Goal: Book appointment/travel/reservation

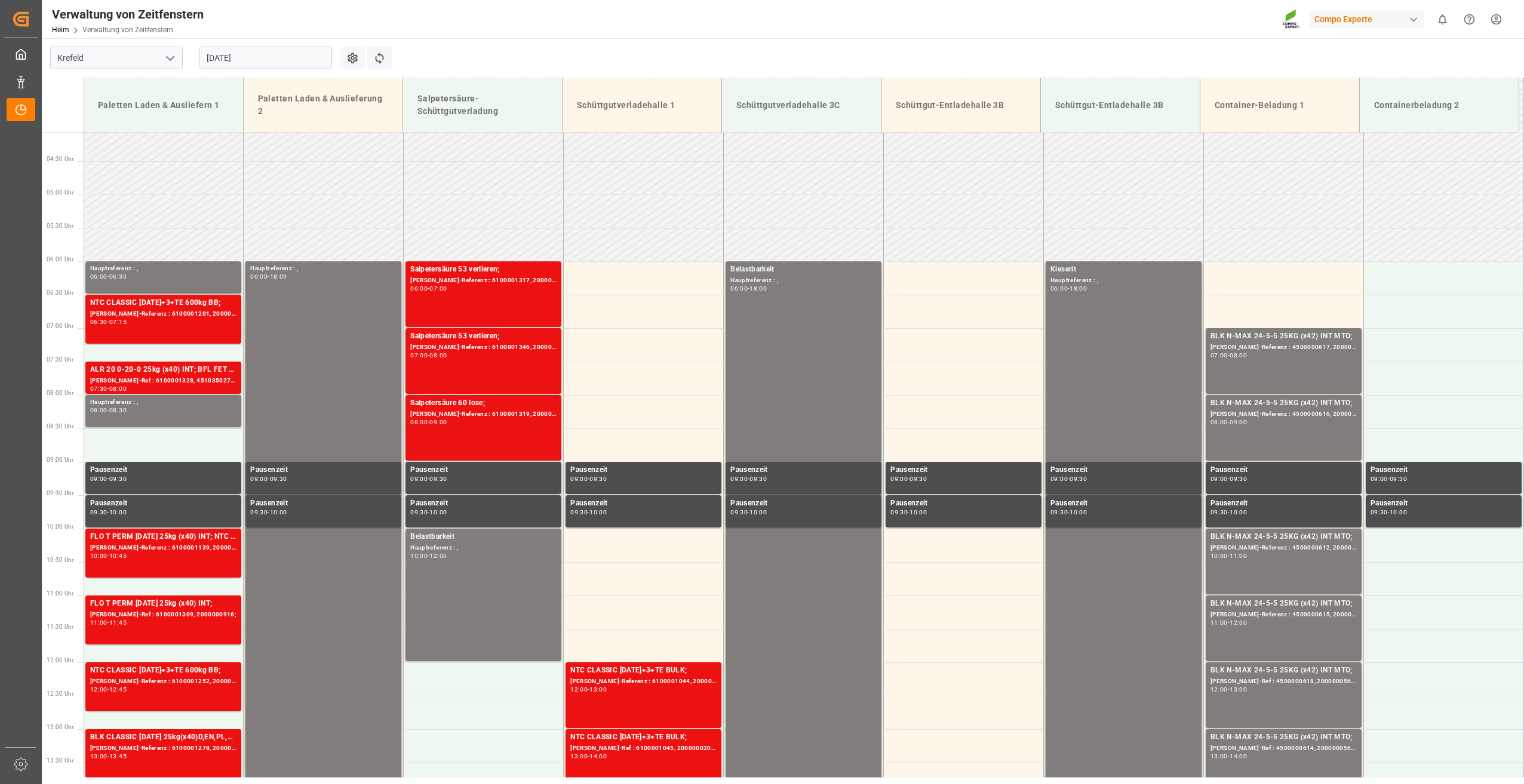
scroll to position [130, 0]
click at [1144, 286] on div "06:00 - 18:00" at bounding box center [1123, 289] width 146 height 6
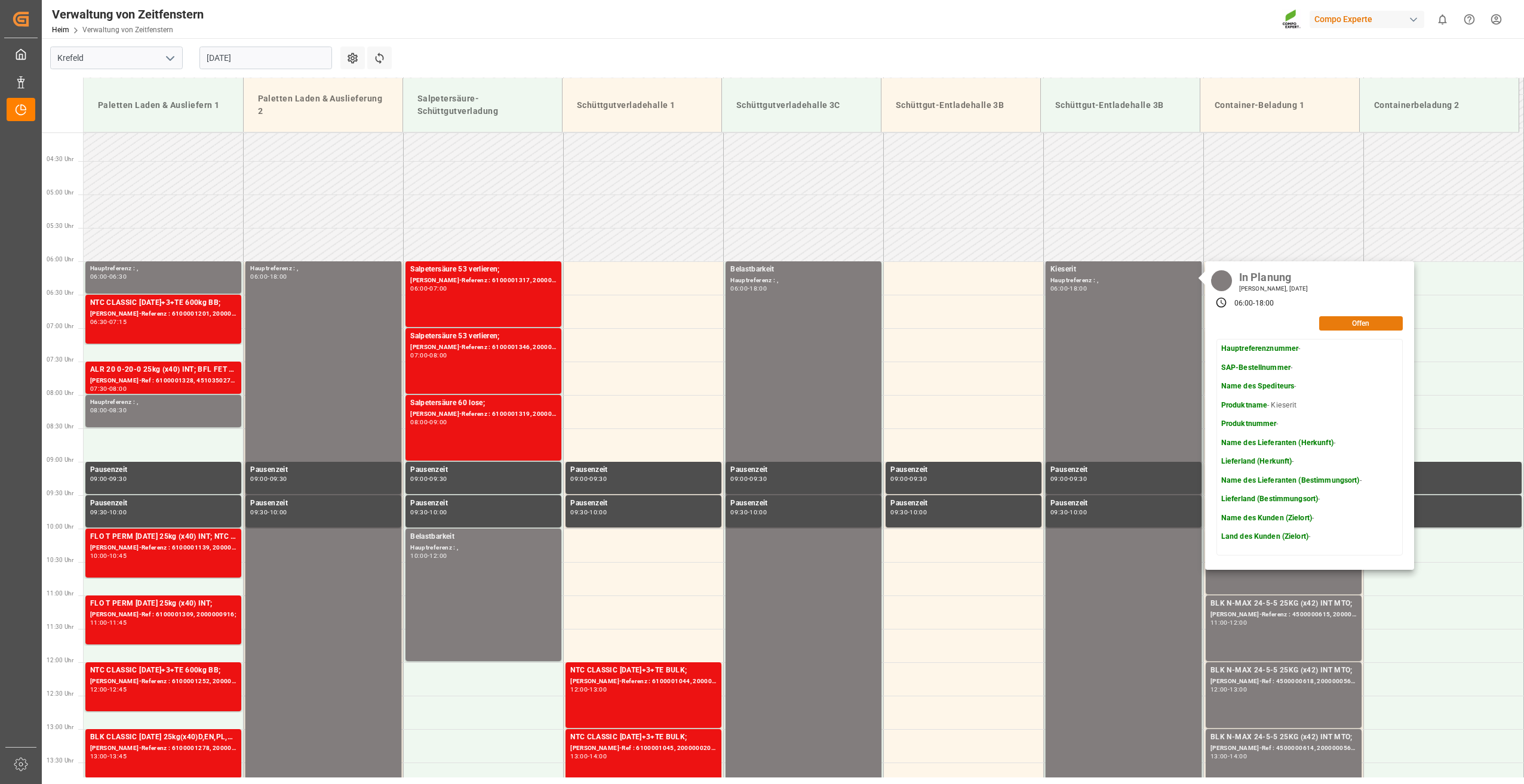
click at [1351, 320] on button "Offen" at bounding box center [1360, 323] width 84 height 15
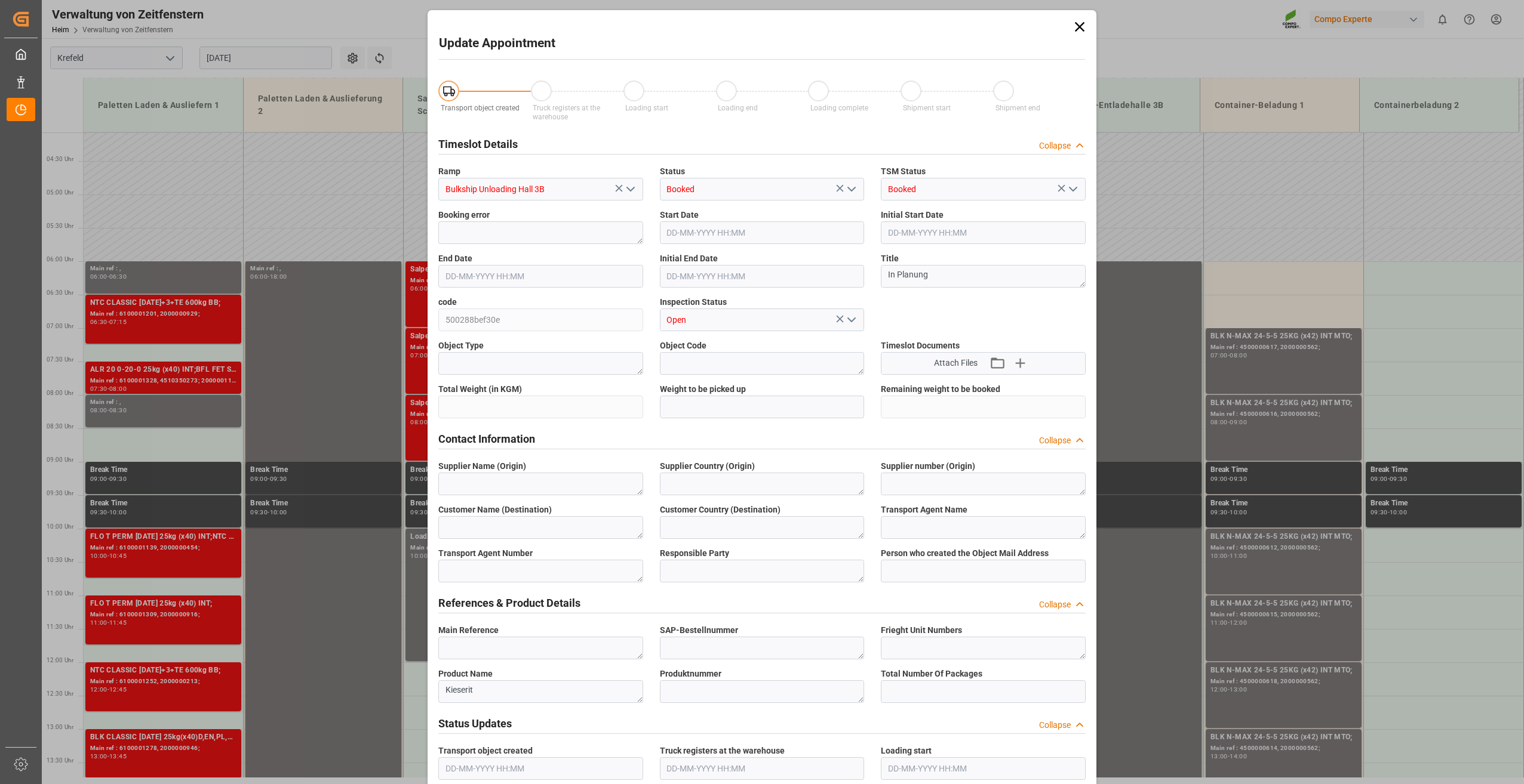
type input "1300000"
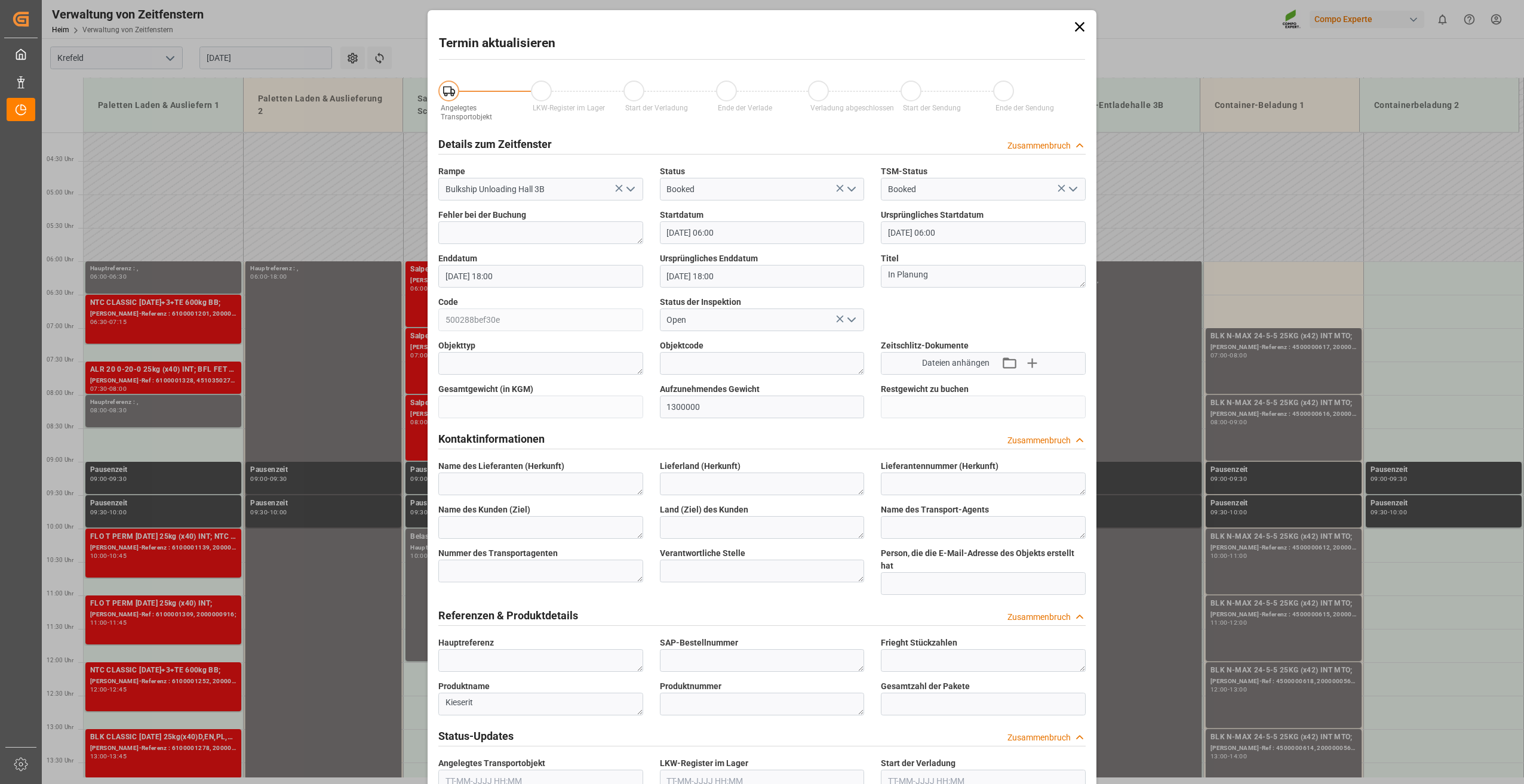
type input "[DATE] 06:00"
type input "[DATE] 18:00"
type input "[DATE] 14:53"
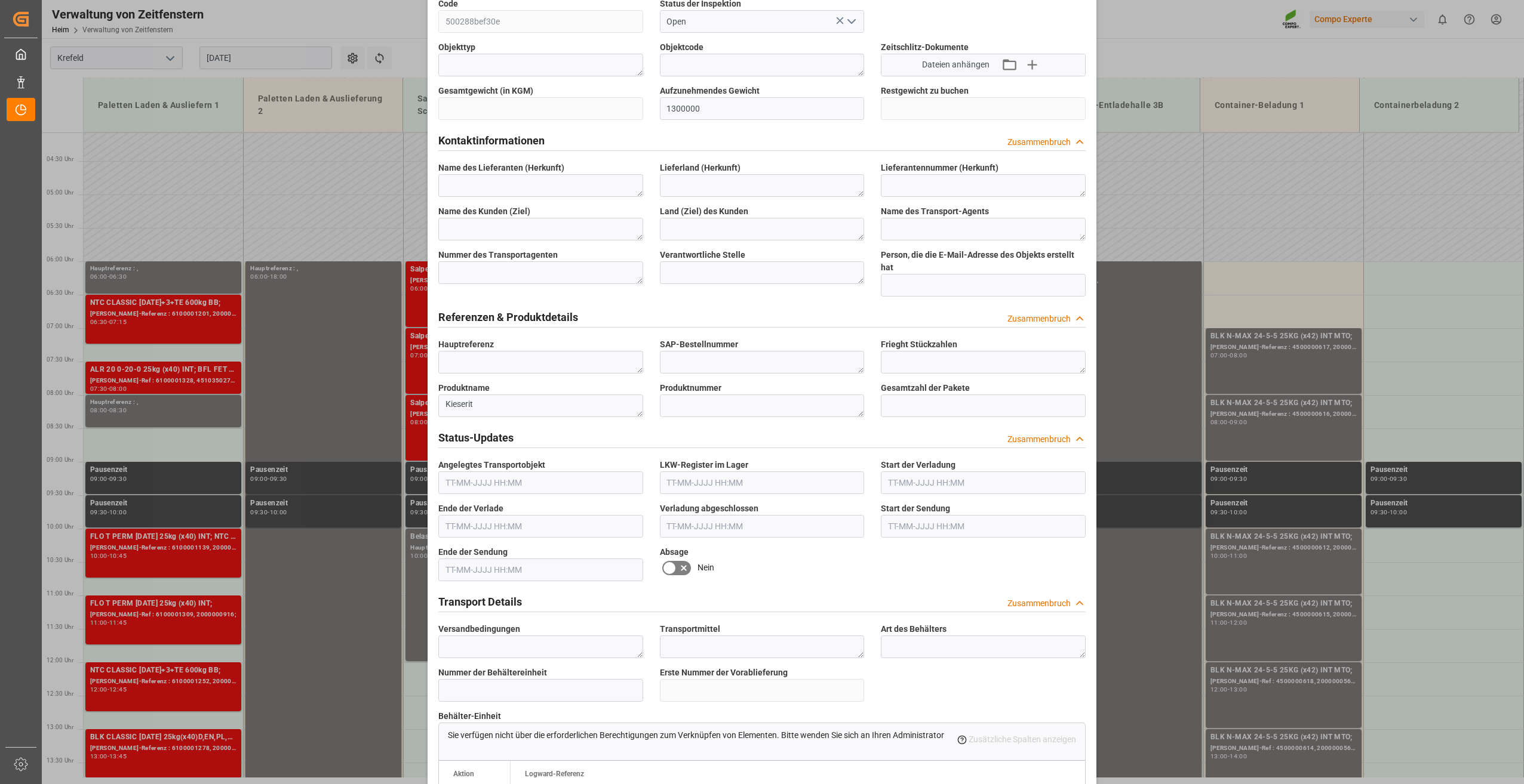
scroll to position [0, 0]
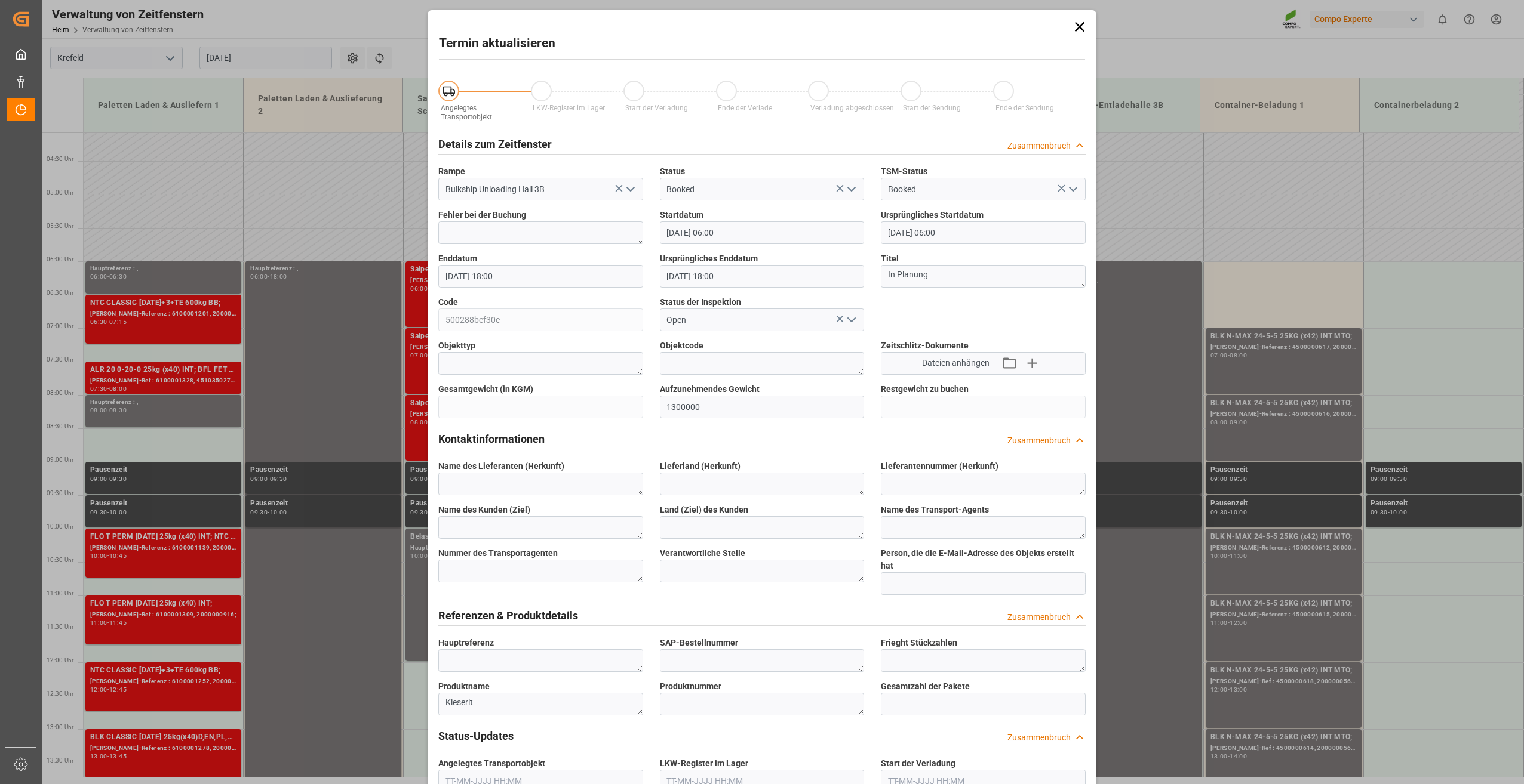
click at [1075, 28] on icon at bounding box center [1080, 26] width 10 height 10
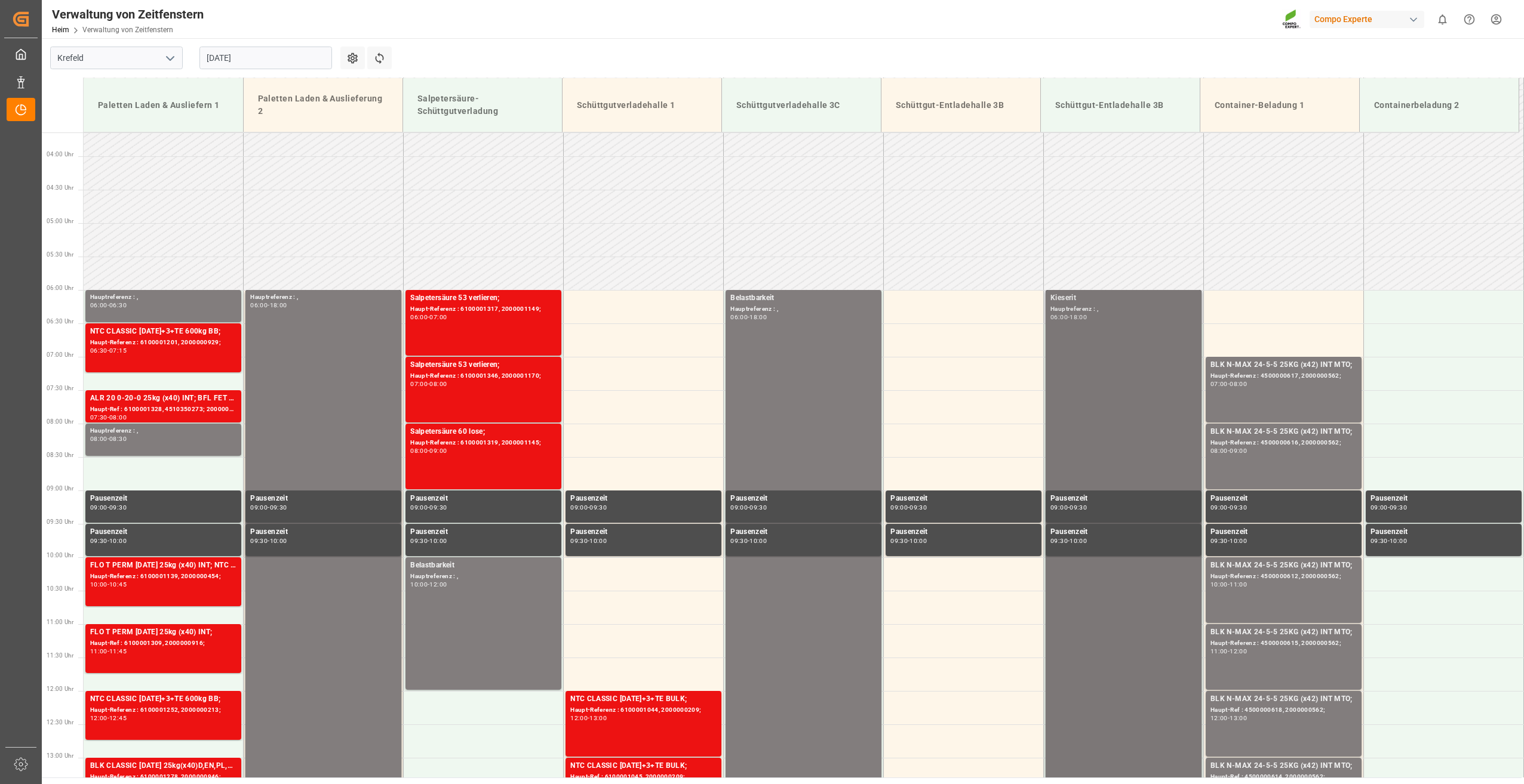
scroll to position [260, 0]
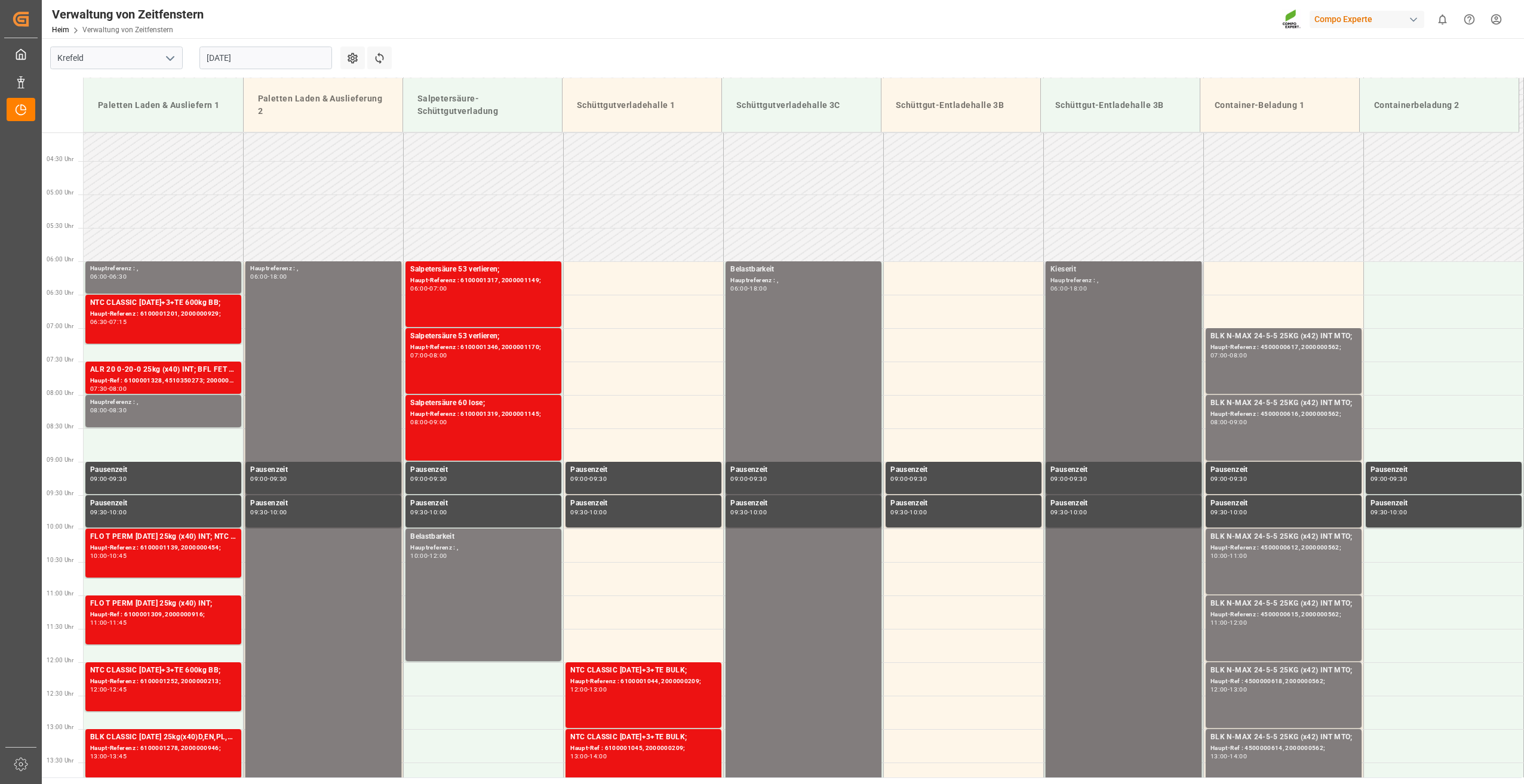
click at [1131, 320] on div "Kieserit Hauptreferenz : , 06:00 - 18:00" at bounding box center [1123, 661] width 146 height 796
click at [801, 336] on div "Belastbarkeit Hauptreferenz : , 06:00 - 18:00" at bounding box center [803, 661] width 146 height 796
click at [1167, 326] on div "Kieserit Hauptreferenz : , 06:00 - 18:00" at bounding box center [1123, 661] width 146 height 796
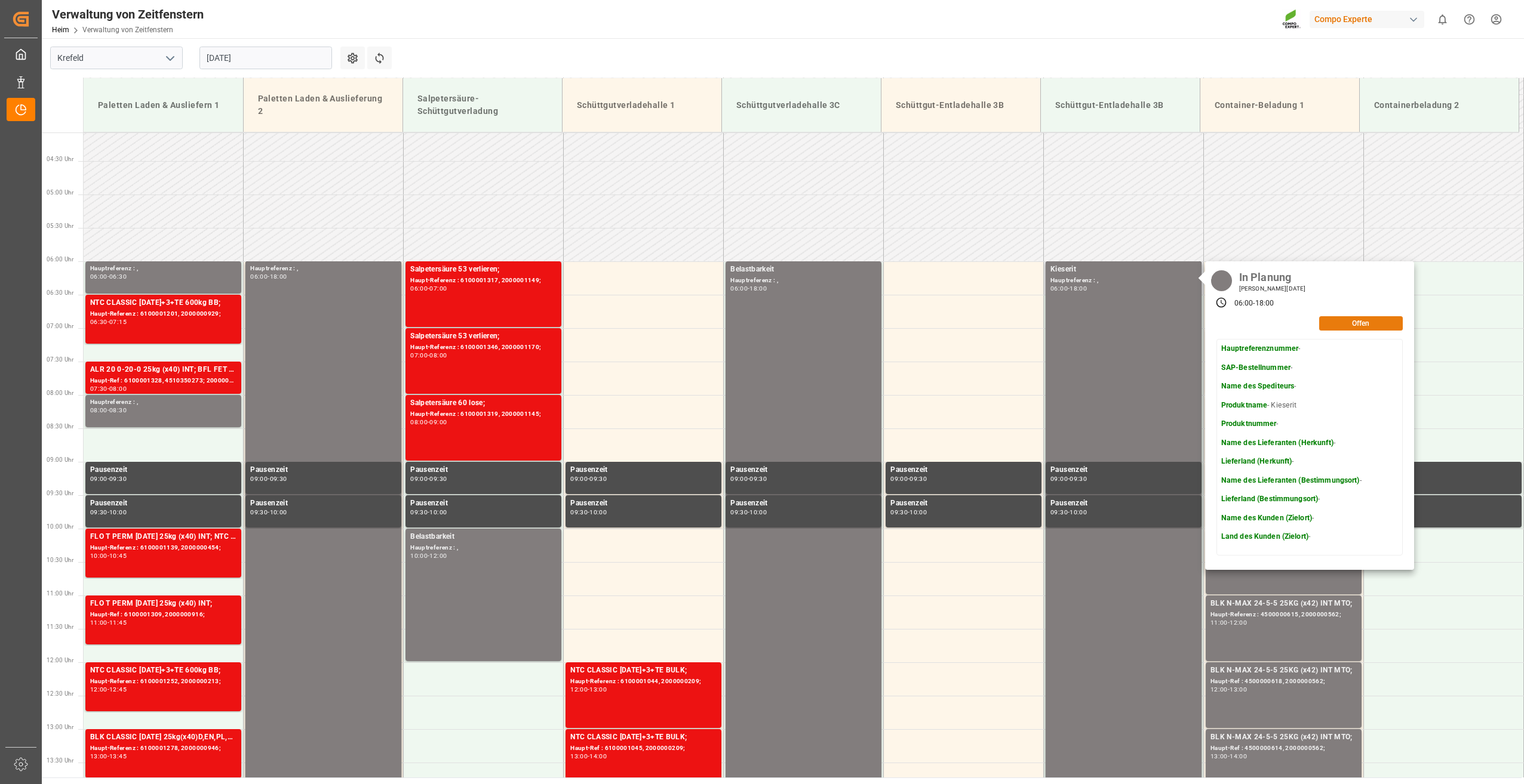
click at [1364, 325] on button "Offen" at bounding box center [1360, 323] width 84 height 15
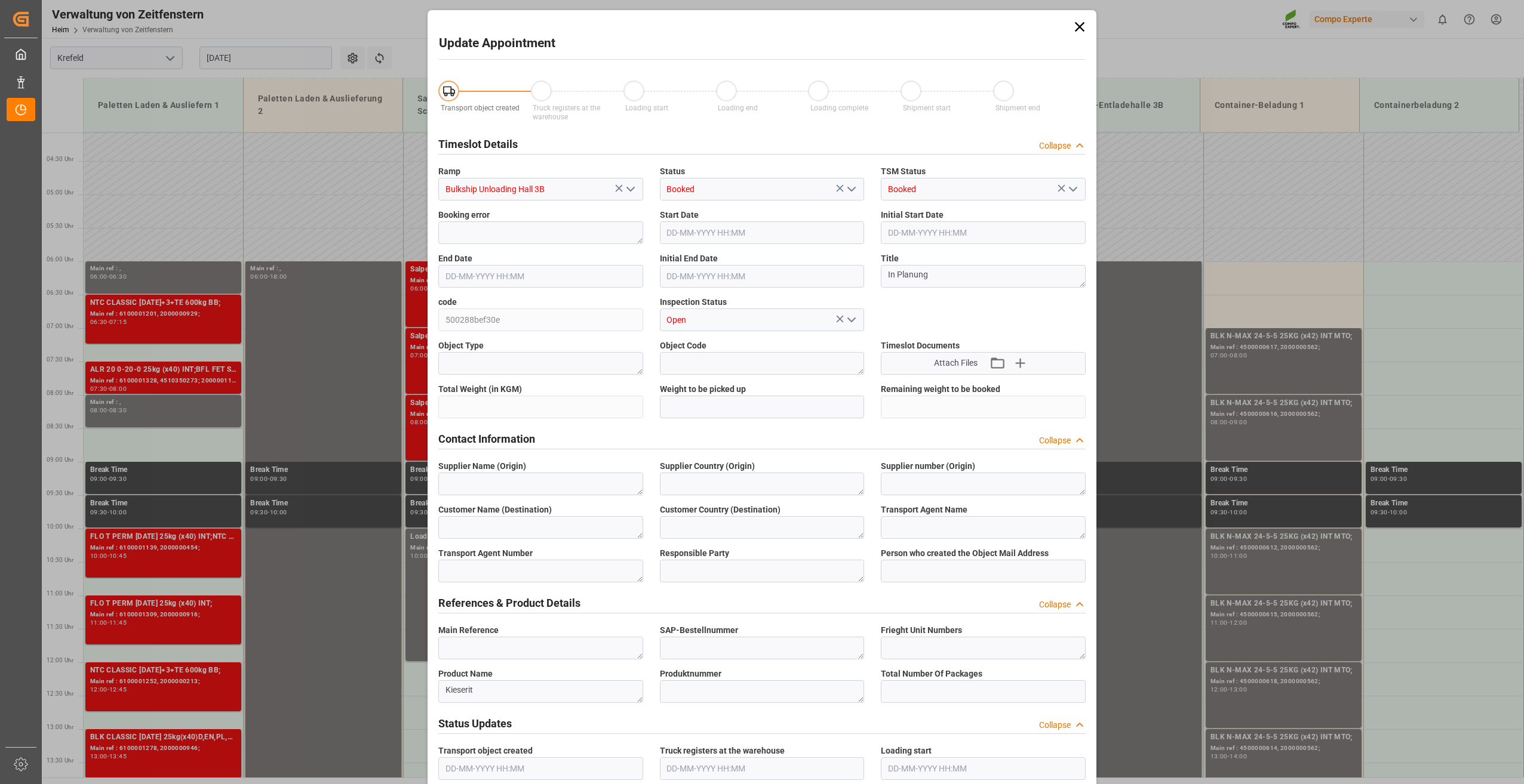
type input "1300000"
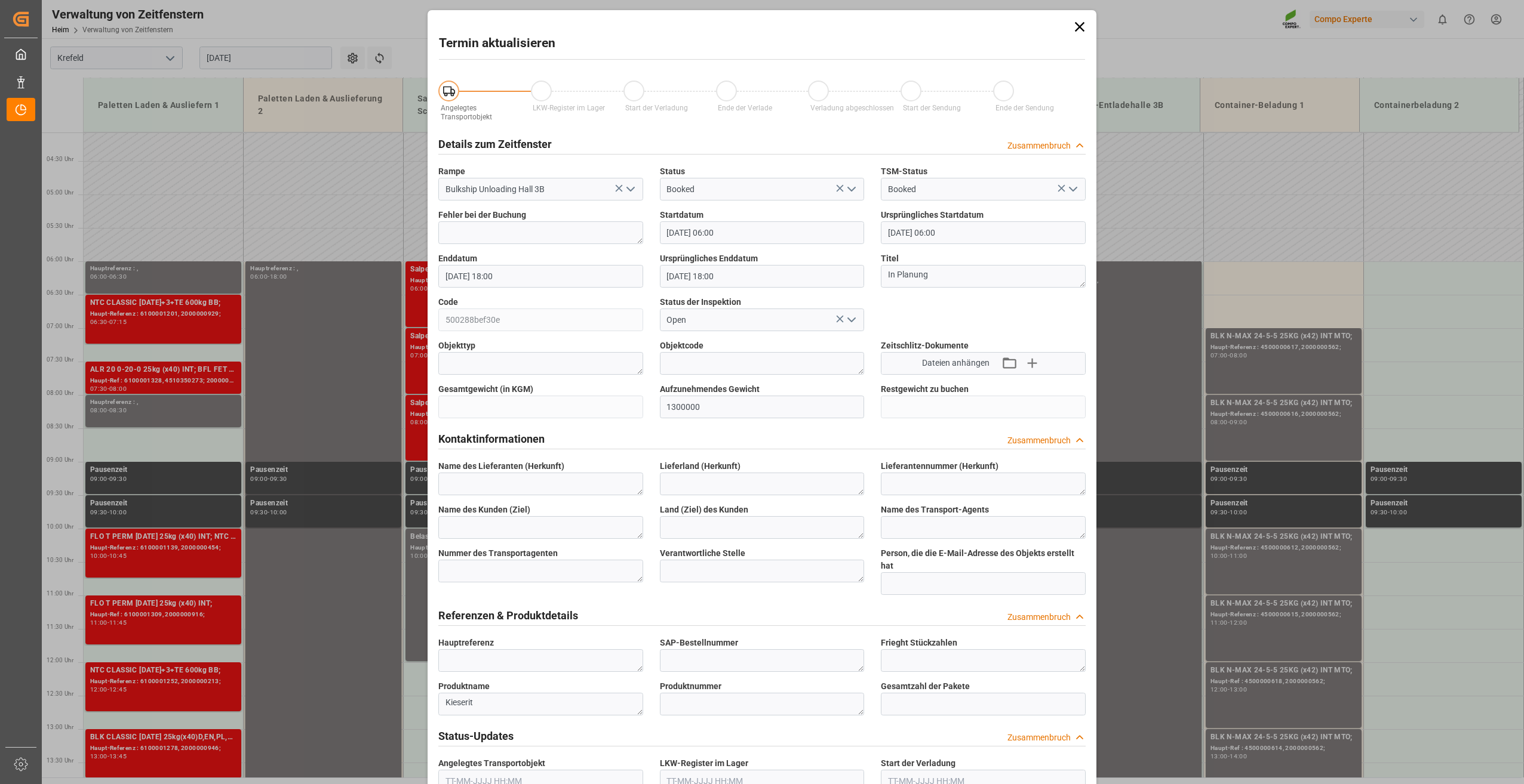
type input "[DATE] 06:00"
type input "[DATE] 18:00"
type input "[DATE] 14:53"
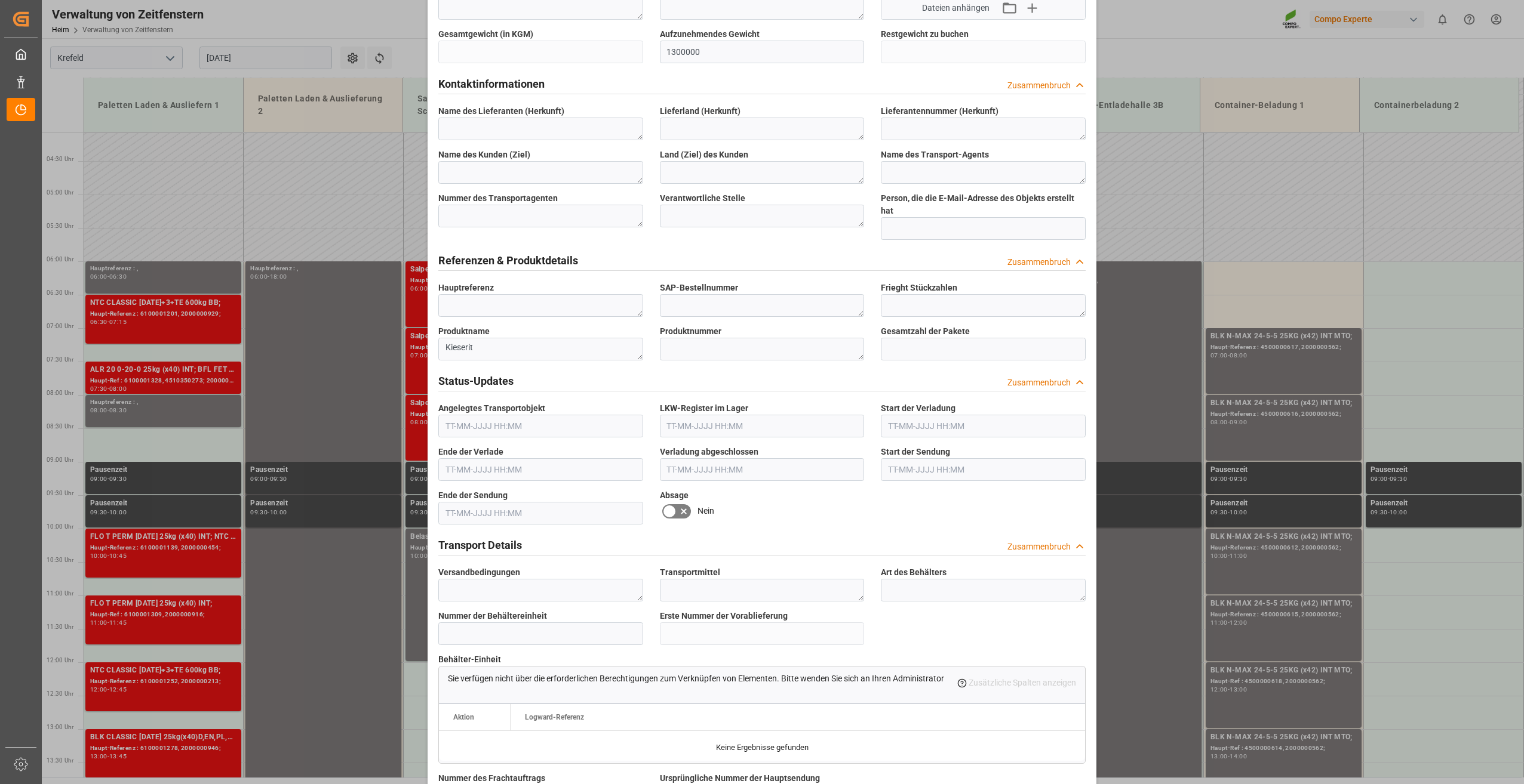
scroll to position [358, 0]
click at [1355, 118] on div "Termin aktualisieren Angelegtes Transportobjekt LKW-Register im Lager Start der…" at bounding box center [762, 392] width 1524 height 784
